Goal: Transaction & Acquisition: Purchase product/service

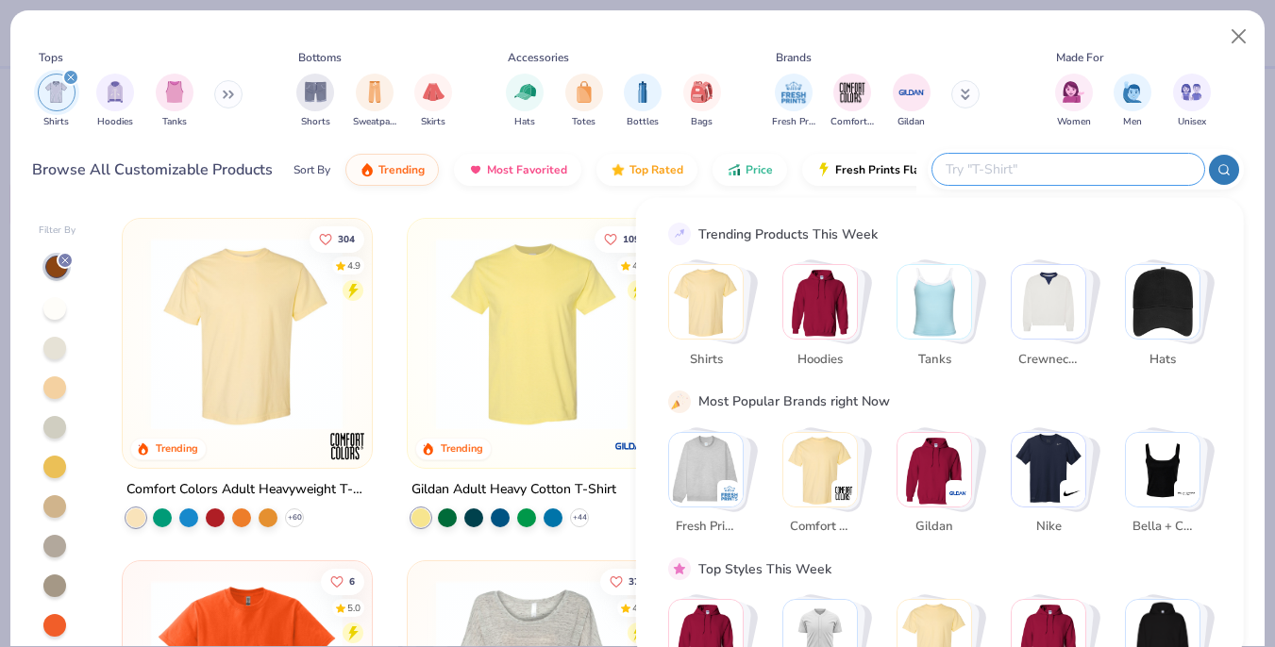
click at [1151, 169] on input "text" at bounding box center [1067, 170] width 247 height 22
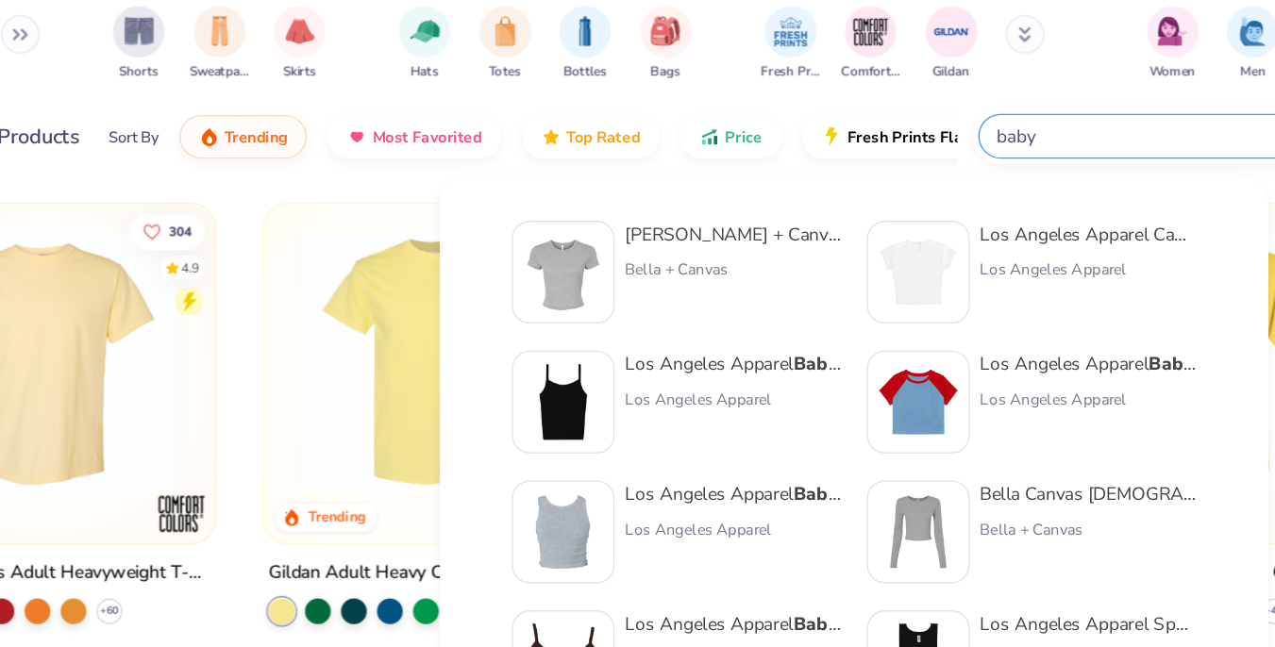
type input "baby"
click at [913, 261] on img at bounding box center [888, 270] width 59 height 59
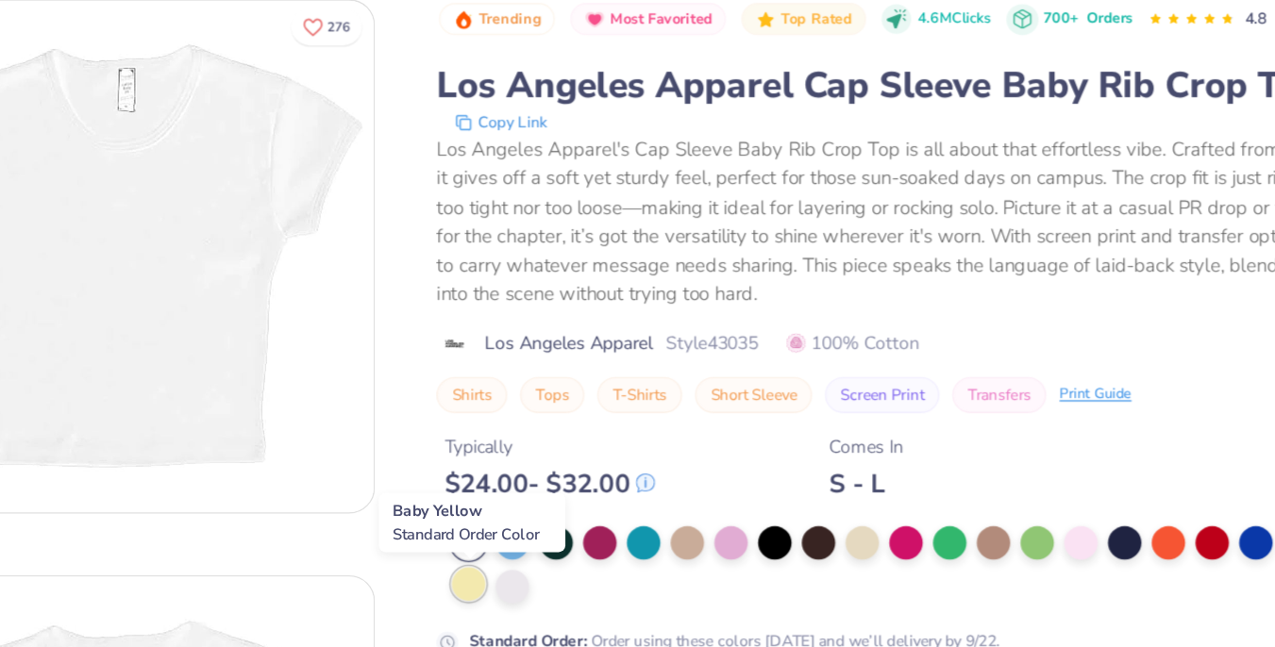
click at [556, 496] on div at bounding box center [558, 498] width 25 height 25
